Goal: Transaction & Acquisition: Purchase product/service

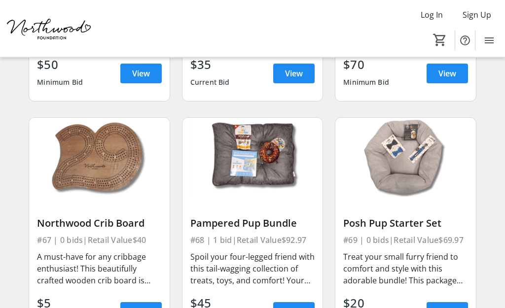
scroll to position [5543, 0]
click at [302, 282] on div "Spoil your four-legged friend with this tail-wagging collection of treats, toys…" at bounding box center [252, 268] width 124 height 39
click at [298, 306] on span "View" at bounding box center [294, 312] width 18 height 12
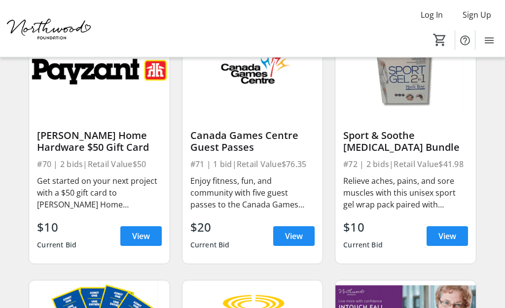
scroll to position [5869, 0]
click at [306, 202] on div "Enjoy fitness, fun, and community with five guest passes to the Canada Games Ce…" at bounding box center [252, 193] width 124 height 36
click at [289, 236] on span at bounding box center [293, 236] width 41 height 24
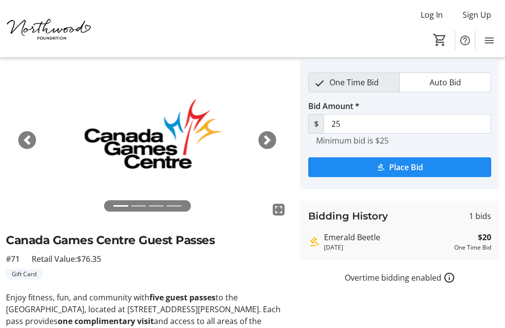
scroll to position [72, 0]
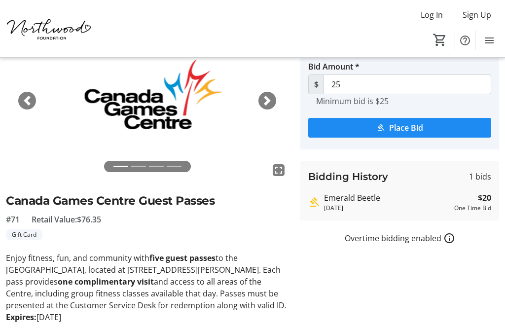
click at [22, 102] on span "button" at bounding box center [27, 101] width 10 height 10
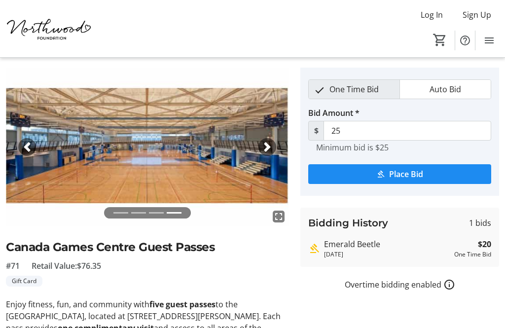
scroll to position [0, 0]
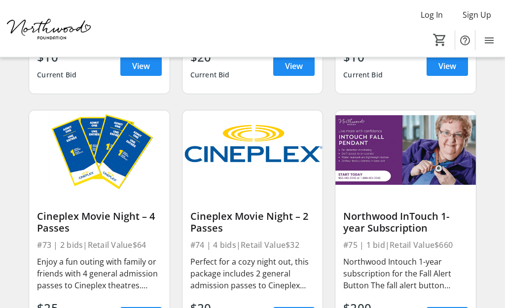
scroll to position [6047, 0]
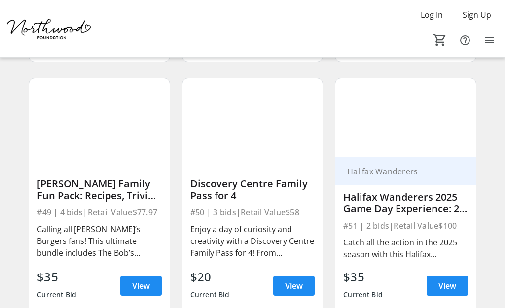
scroll to position [4074, 0]
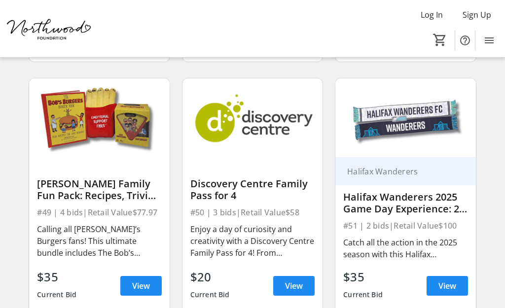
click at [284, 286] on span at bounding box center [293, 286] width 41 height 24
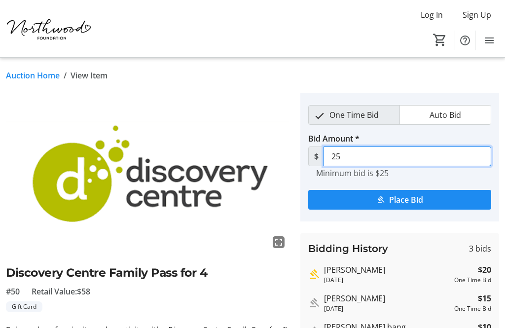
click at [357, 156] on input "25" at bounding box center [408, 157] width 168 height 20
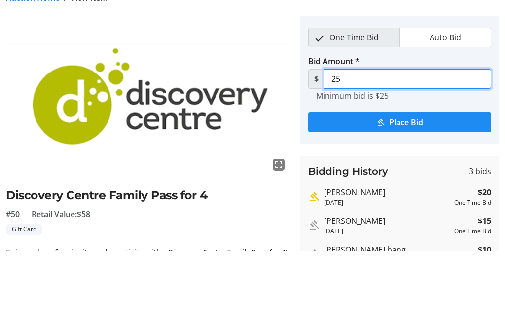
type input "2"
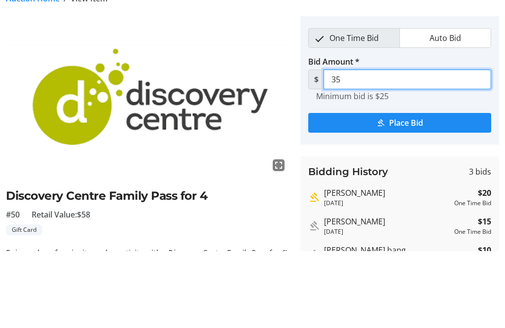
type input "35"
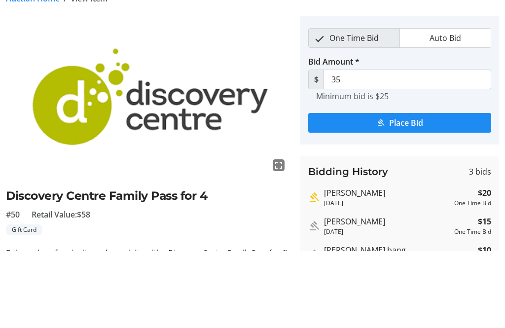
click at [453, 188] on span "submit" at bounding box center [399, 200] width 183 height 24
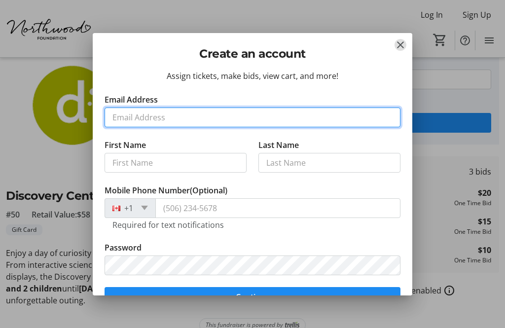
click at [207, 117] on input "Email Address" at bounding box center [253, 118] width 296 height 20
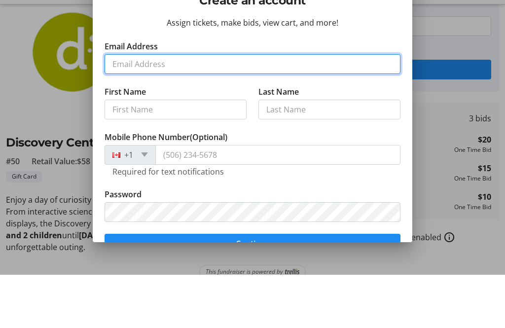
type input "[EMAIL_ADDRESS][DOMAIN_NAME]"
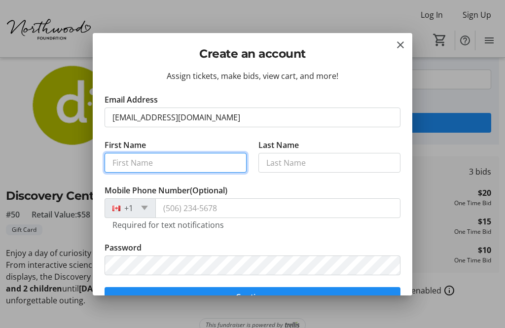
type input "[PERSON_NAME]"
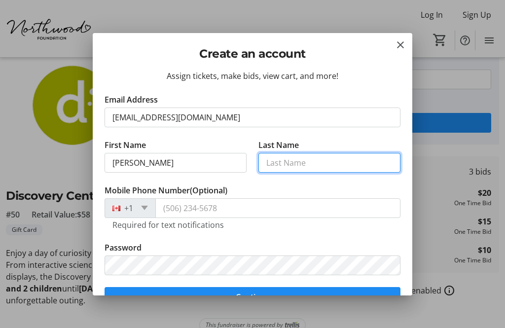
type input "[PERSON_NAME]"
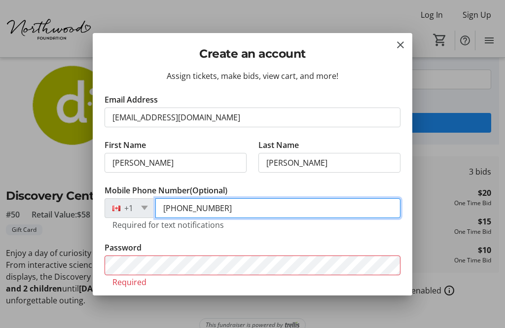
click at [193, 207] on input "[PHONE_NUMBER]" at bounding box center [277, 208] width 245 height 20
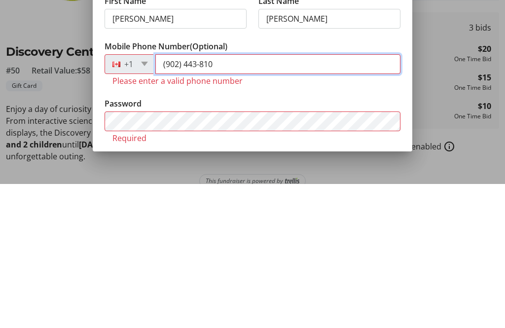
type input "[PHONE_NUMBER]"
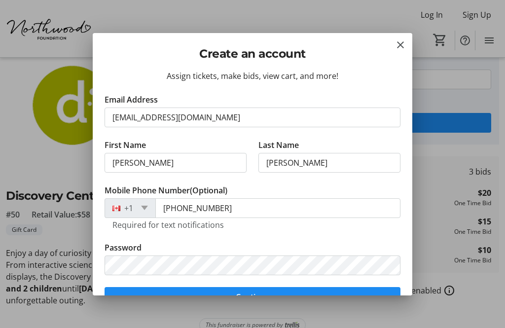
click at [299, 293] on span "submit" at bounding box center [253, 297] width 296 height 24
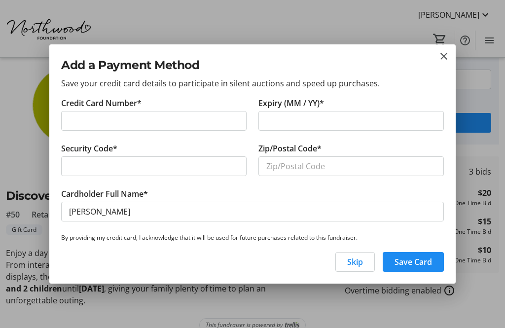
click at [358, 261] on span "Skip" at bounding box center [355, 262] width 16 height 12
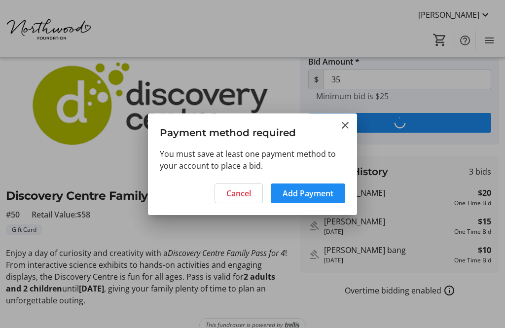
click at [319, 195] on span "Add Payment" at bounding box center [308, 193] width 51 height 12
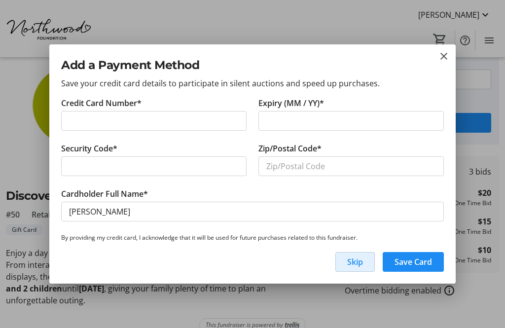
click at [445, 52] on mat-icon "close" at bounding box center [444, 56] width 12 height 12
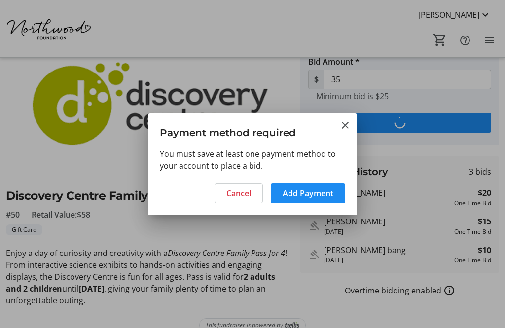
click at [345, 130] on mat-icon "Close" at bounding box center [345, 125] width 12 height 12
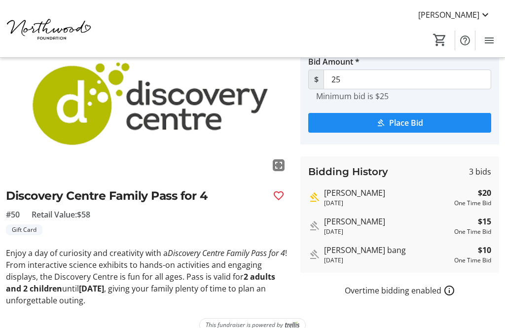
scroll to position [31, 0]
